Goal: Information Seeking & Learning: Learn about a topic

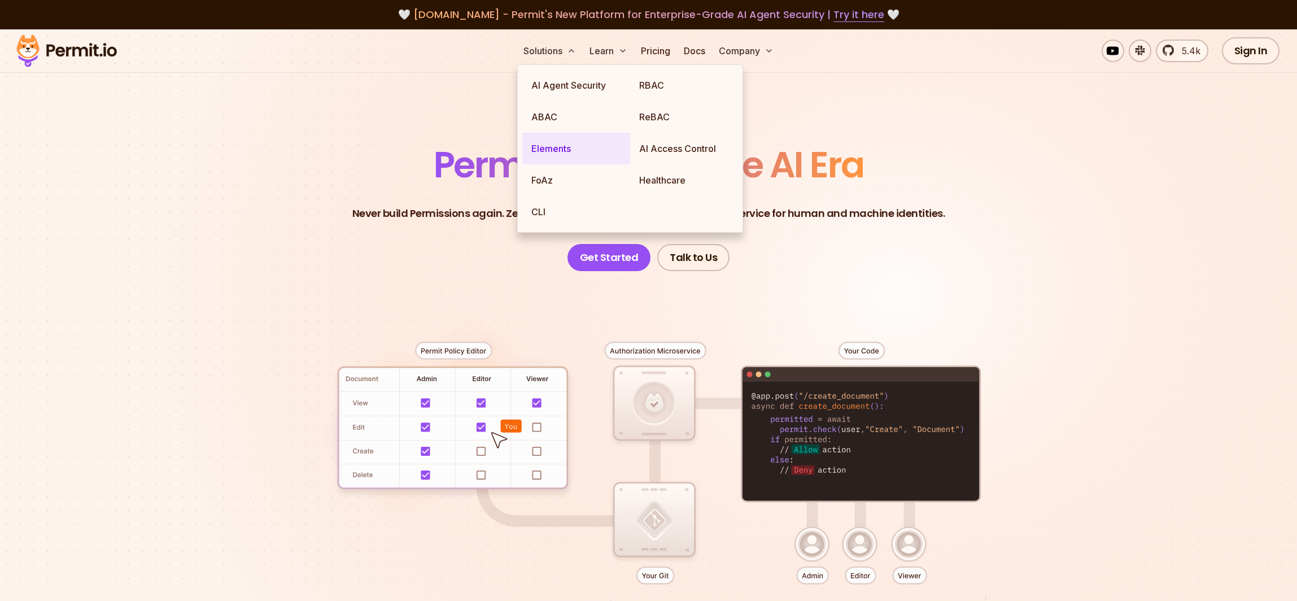
click at [551, 141] on link "Elements" at bounding box center [576, 149] width 108 height 32
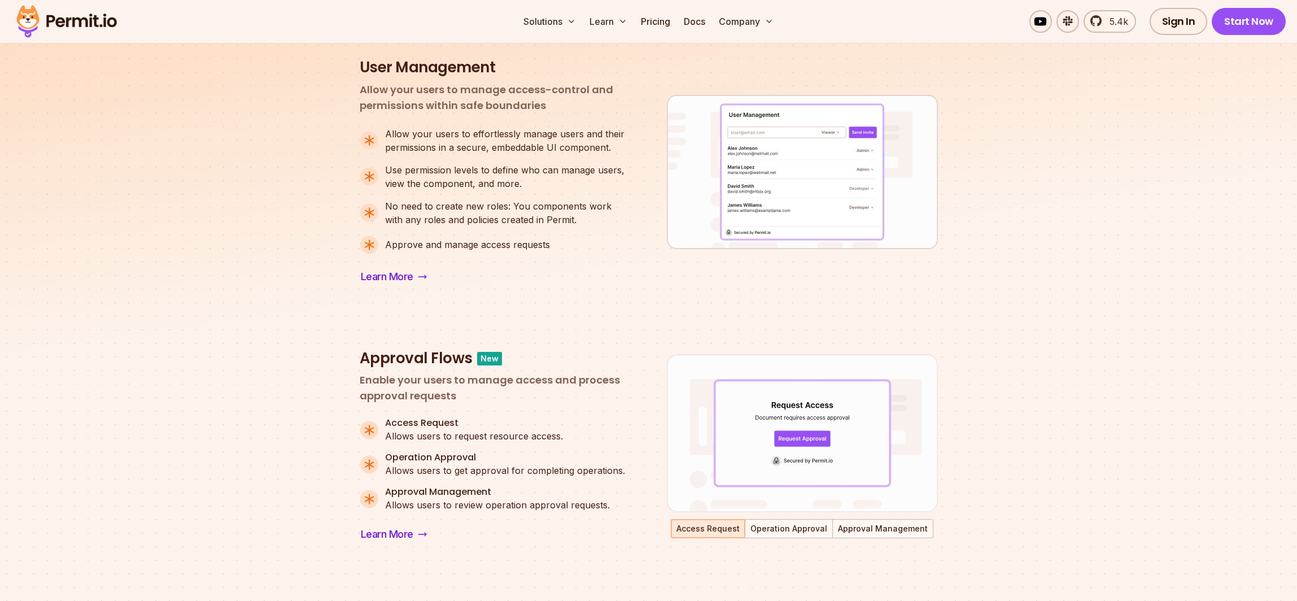
scroll to position [496, 0]
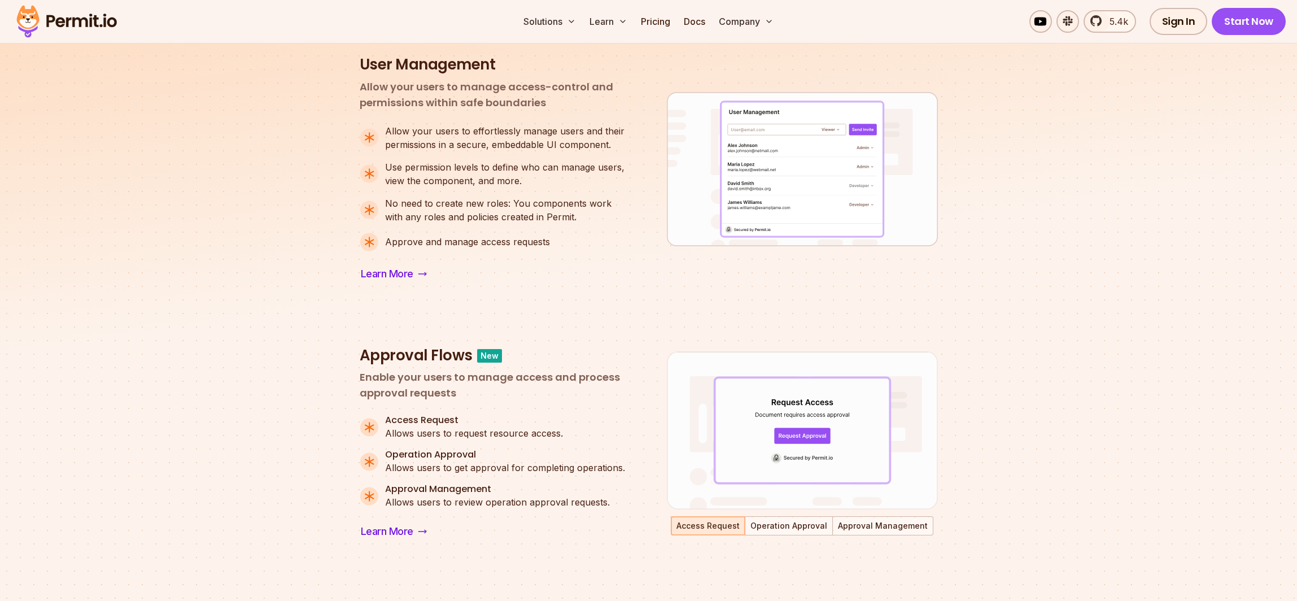
click at [471, 350] on div "Approval Flows New" at bounding box center [495, 355] width 271 height 19
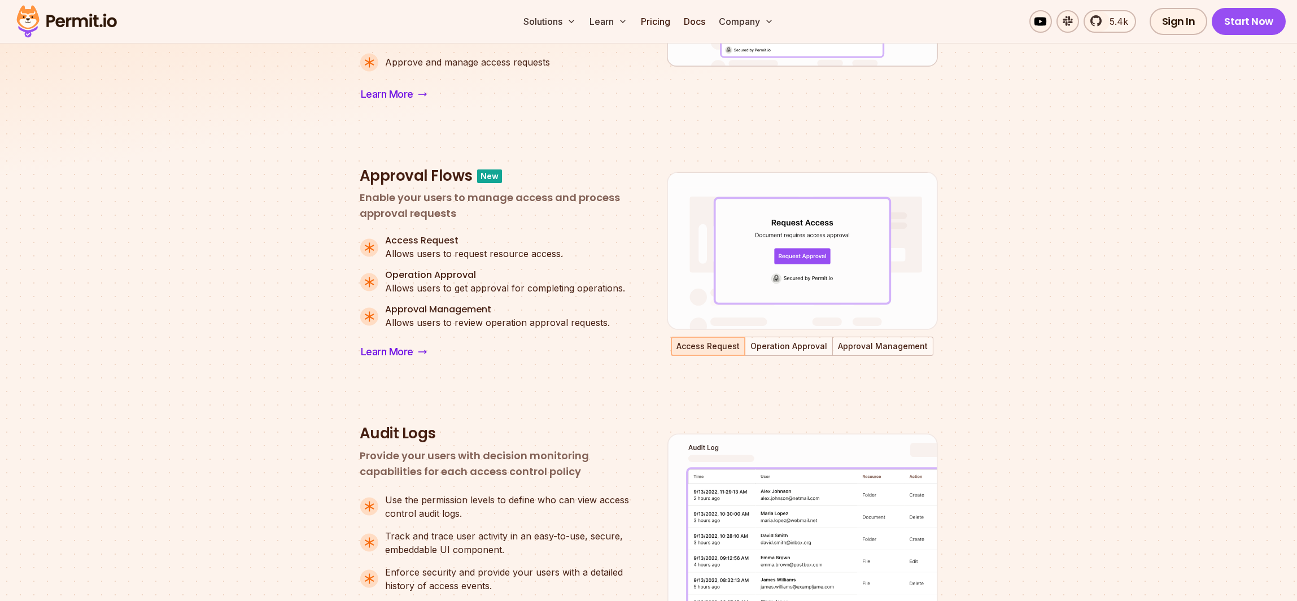
scroll to position [677, 0]
click at [779, 348] on button "Operation Approval" at bounding box center [789, 344] width 86 height 17
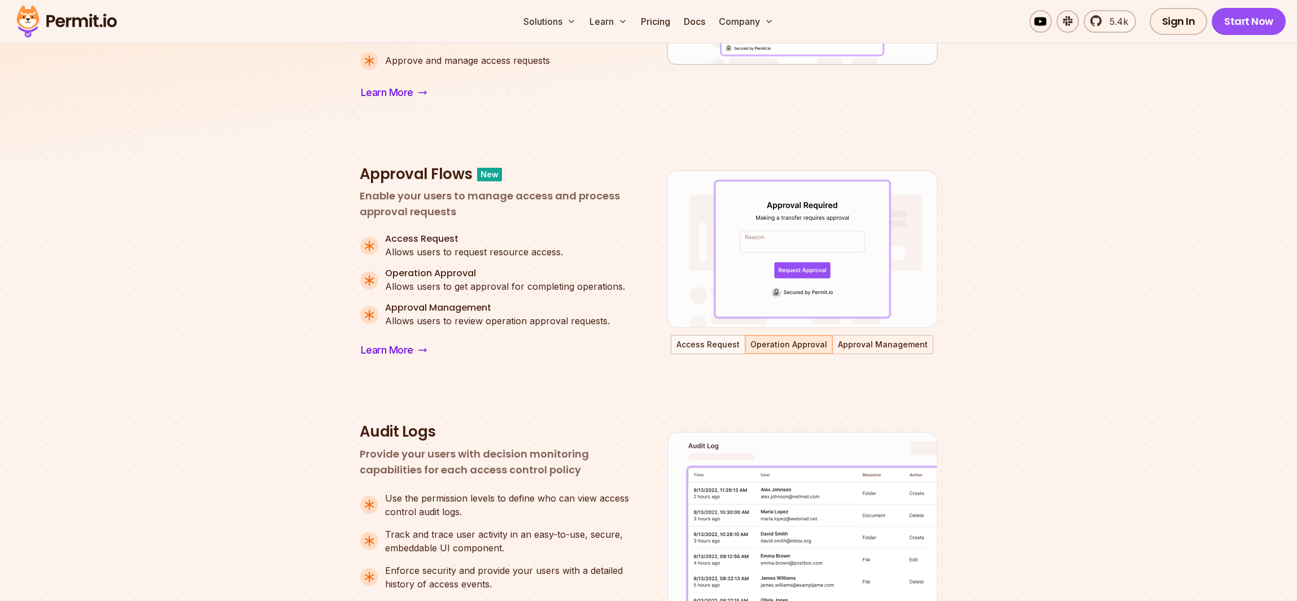
click at [903, 350] on button "Approval Management" at bounding box center [883, 344] width 99 height 17
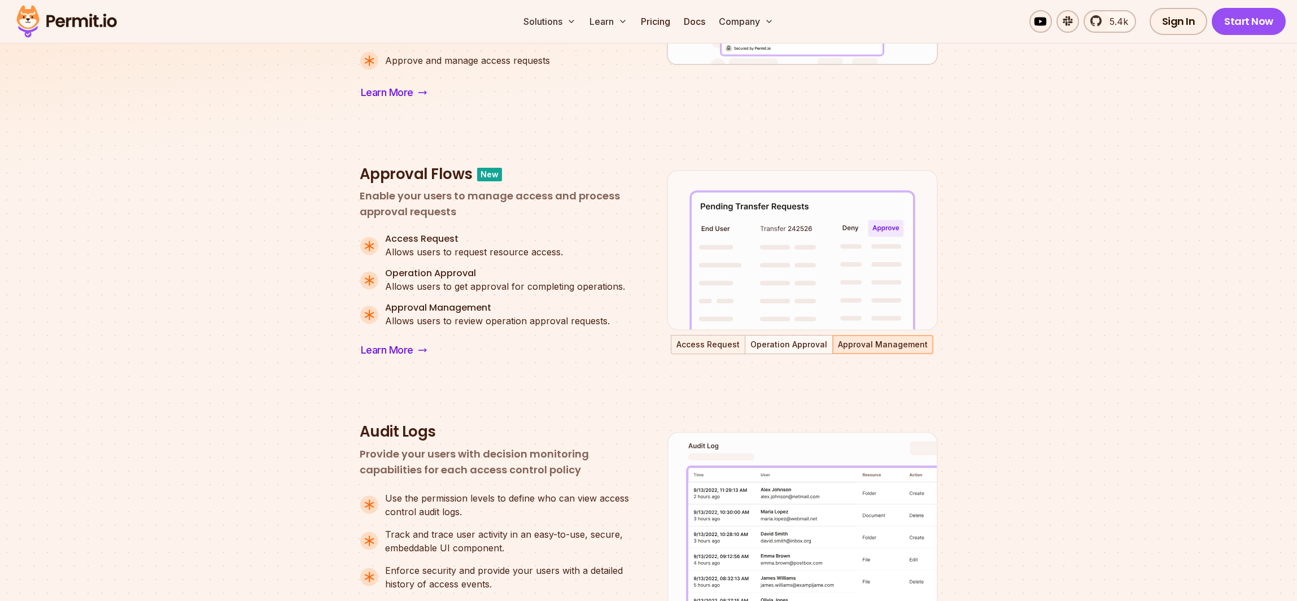
click at [706, 344] on button "Access Request" at bounding box center [708, 344] width 72 height 17
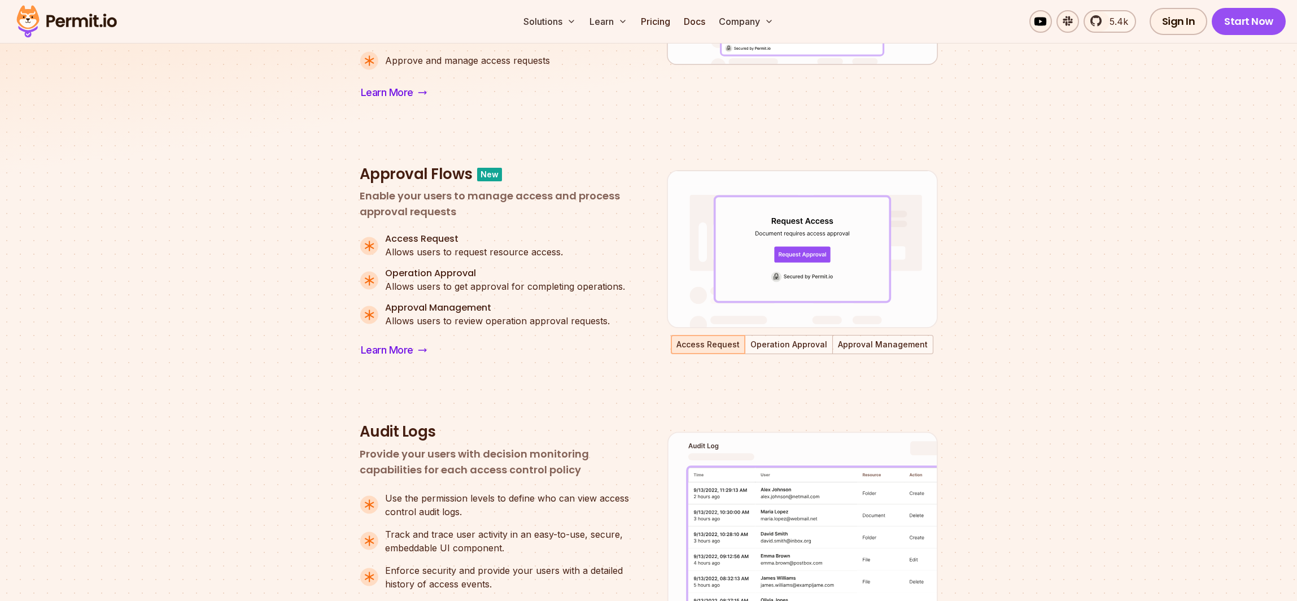
click at [281, 387] on section "Authorization Components for Any Use Case User Management Approval Flows Audit …" at bounding box center [648, 298] width 1297 height 1303
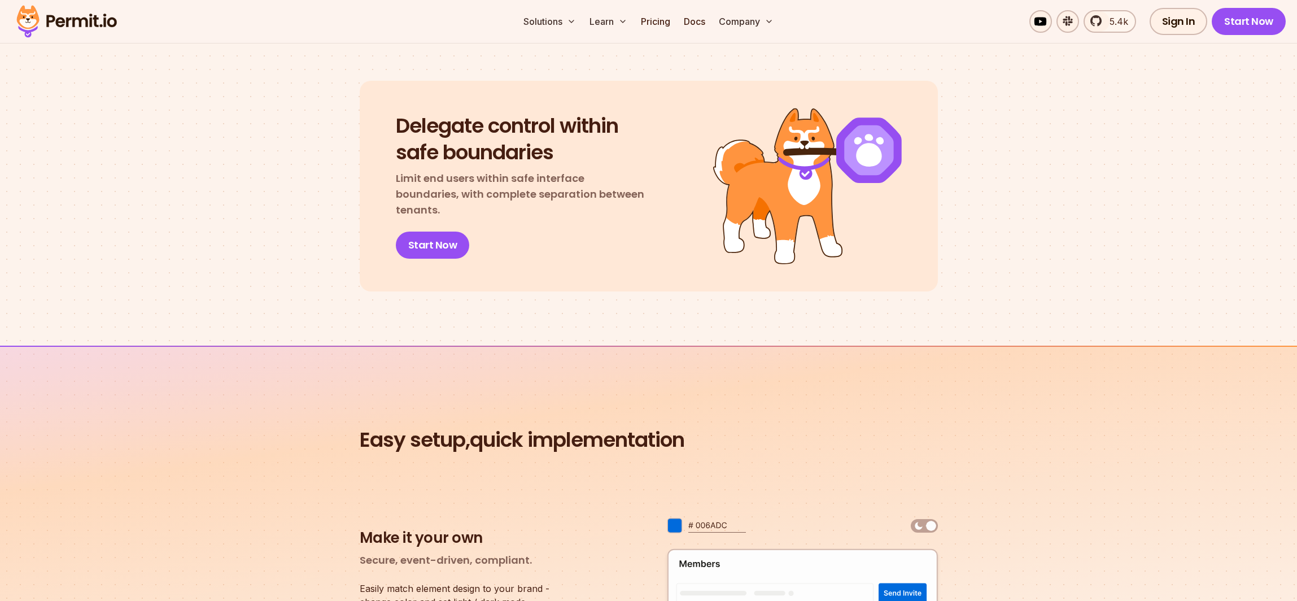
scroll to position [1571, 0]
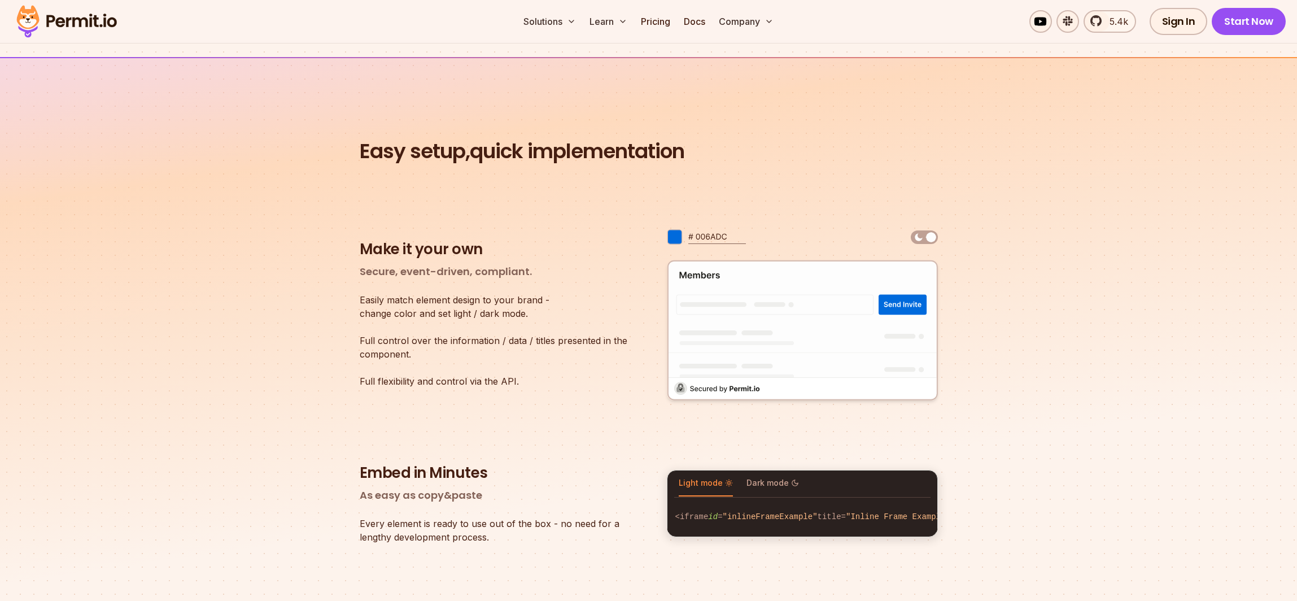
click at [708, 233] on img at bounding box center [706, 237] width 79 height 19
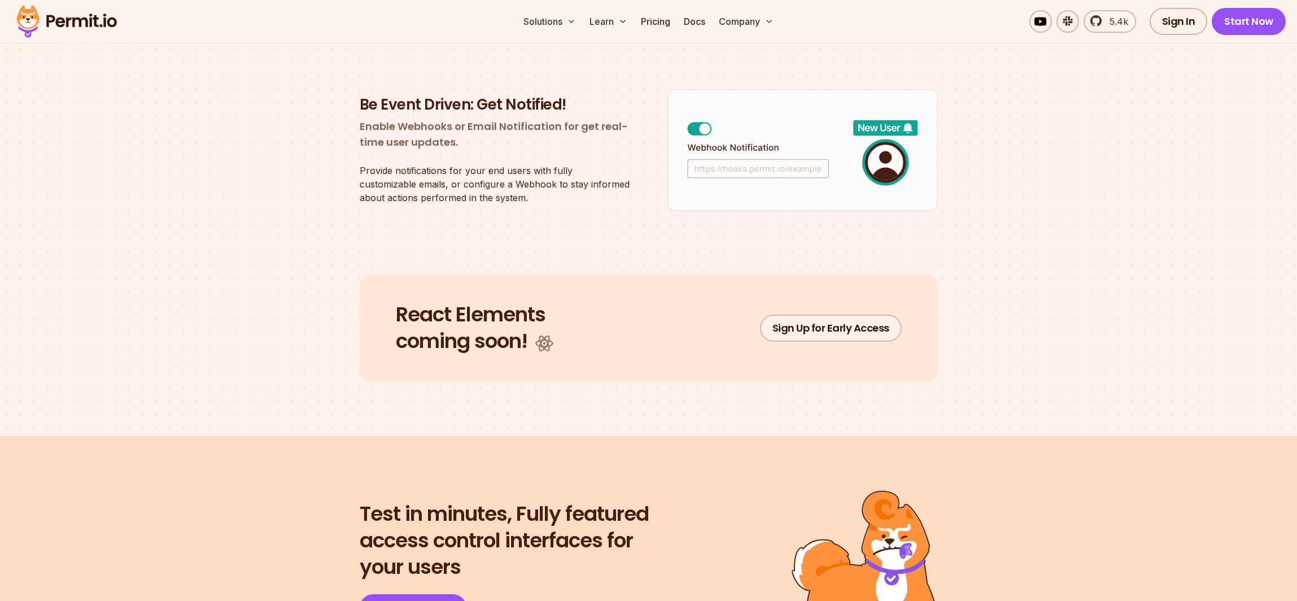
scroll to position [2089, 0]
click at [561, 238] on div "Easy setup, quick implementation Make it your own Secure, event-driven, complia…" at bounding box center [649, 0] width 578 height 762
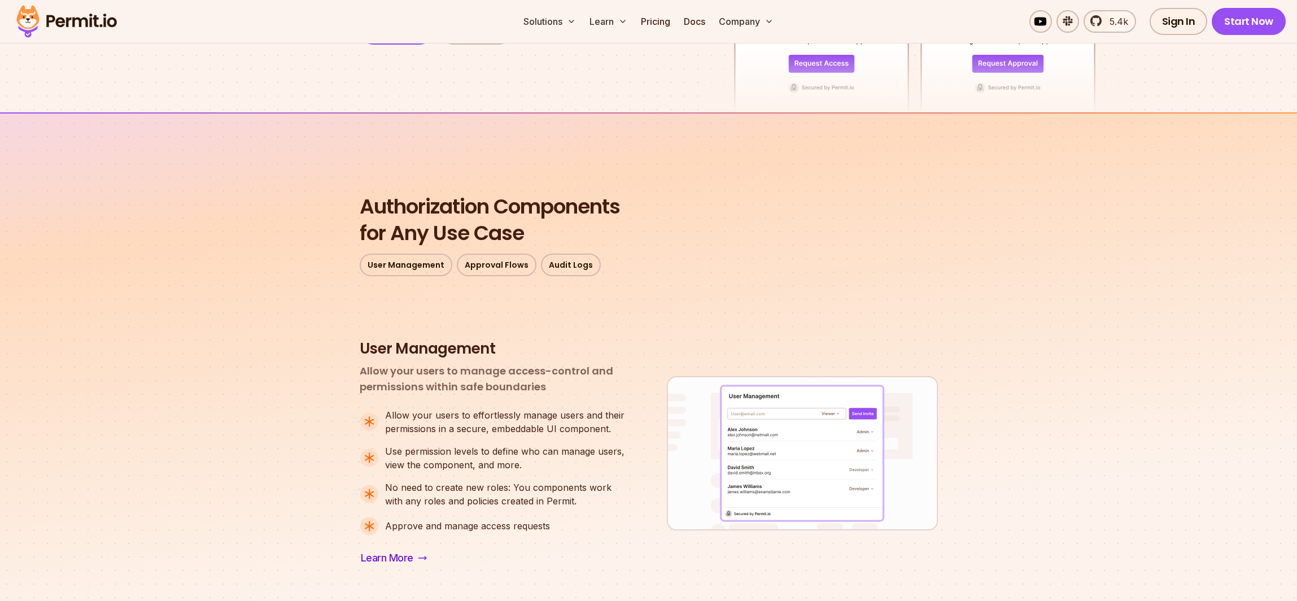
scroll to position [0, 0]
